Goal: Task Accomplishment & Management: Complete application form

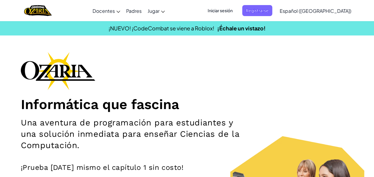
click at [235, 7] on span "Iniciar sesión" at bounding box center [220, 10] width 32 height 11
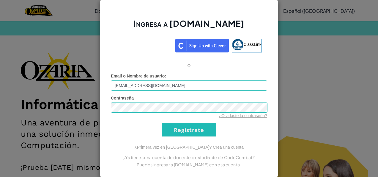
click at [190, 87] on input "[EMAIL_ADDRESS][DOMAIN_NAME]" at bounding box center [189, 85] width 156 height 10
type input "A"
click at [154, 87] on input "al03111935" at bounding box center [189, 85] width 156 height 10
type input "[EMAIL_ADDRESS][DOMAIN_NAME]"
click at [248, 136] on form "Email o Nombre de usuario : [EMAIL_ADDRESS][DOMAIN_NAME] Contraseña ¿Olvidaste …" at bounding box center [189, 104] width 156 height 63
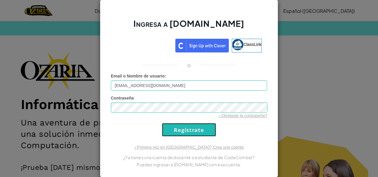
click at [202, 130] on input "Regístrate" at bounding box center [189, 129] width 54 height 13
